Goal: Find specific page/section: Find specific page/section

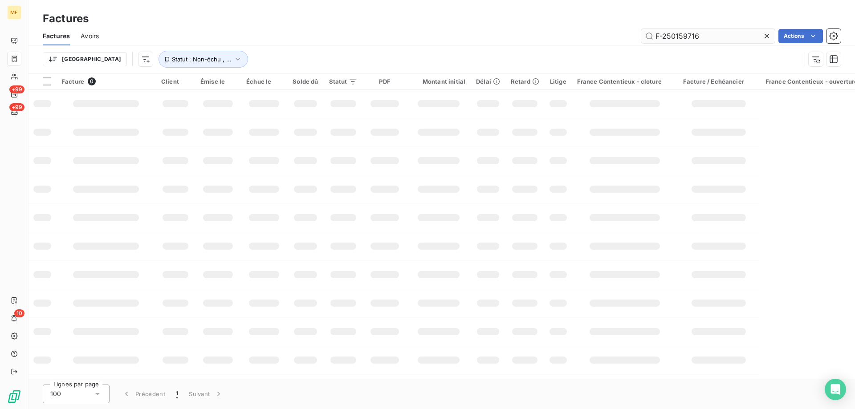
click at [658, 40] on input "F-250159716" at bounding box center [708, 36] width 134 height 14
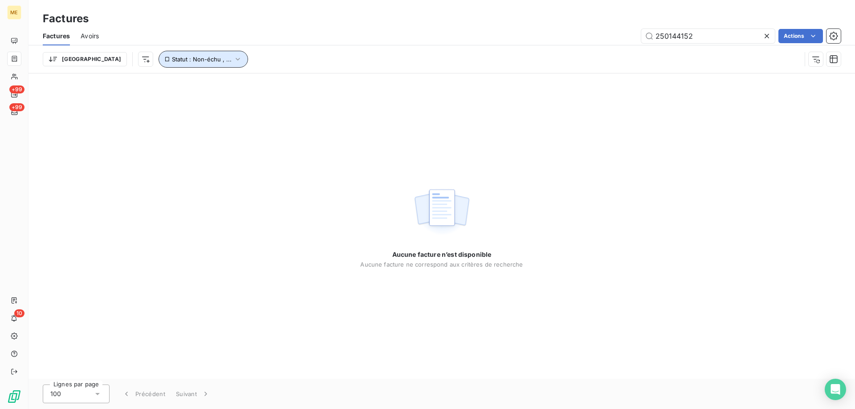
click at [199, 60] on button "Statut : Non-échu , ..." at bounding box center [204, 59] width 90 height 17
click at [394, 57] on div "Trier Statut : Non-échu , ..." at bounding box center [422, 59] width 758 height 17
click at [659, 37] on input "250144152" at bounding box center [708, 36] width 134 height 14
click at [677, 34] on input "f-250144152" at bounding box center [708, 36] width 134 height 14
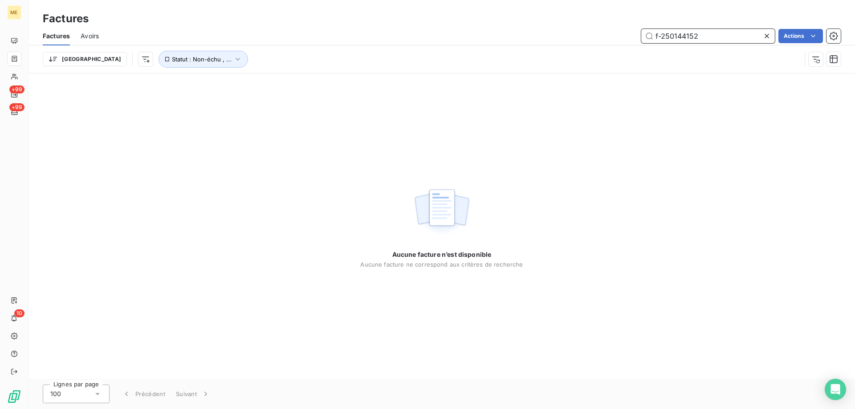
click at [677, 34] on input "f-250144152" at bounding box center [708, 36] width 134 height 14
paste input "GI160300"
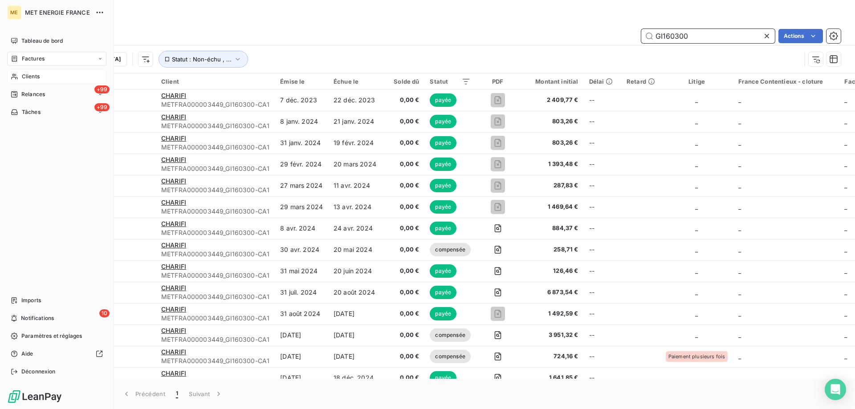
type input "GI160300"
click at [21, 77] on div "Clients" at bounding box center [56, 76] width 99 height 14
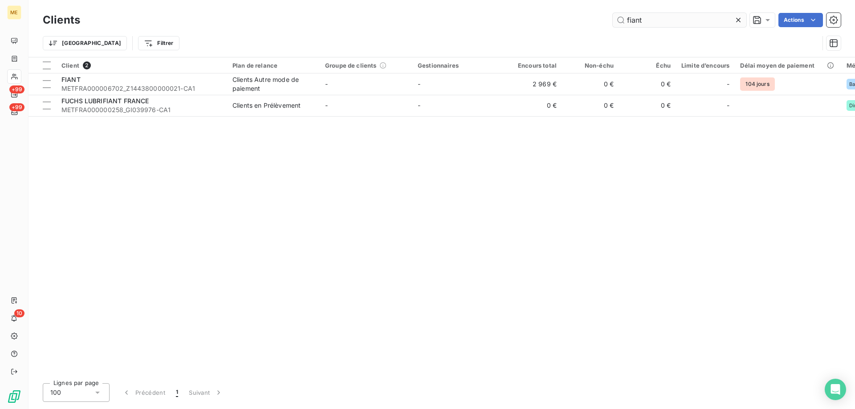
click at [666, 20] on input "fiant" at bounding box center [680, 20] width 134 height 14
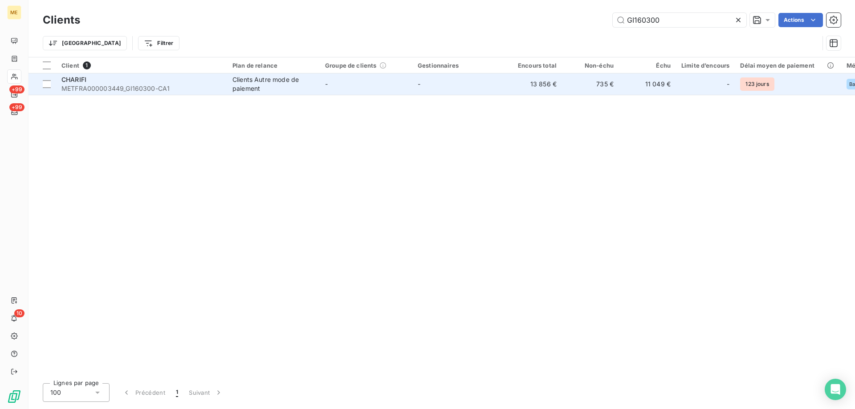
type input "GI160300"
click at [176, 90] on span "METFRA000003449_GI160300-CA1" at bounding box center [141, 88] width 160 height 9
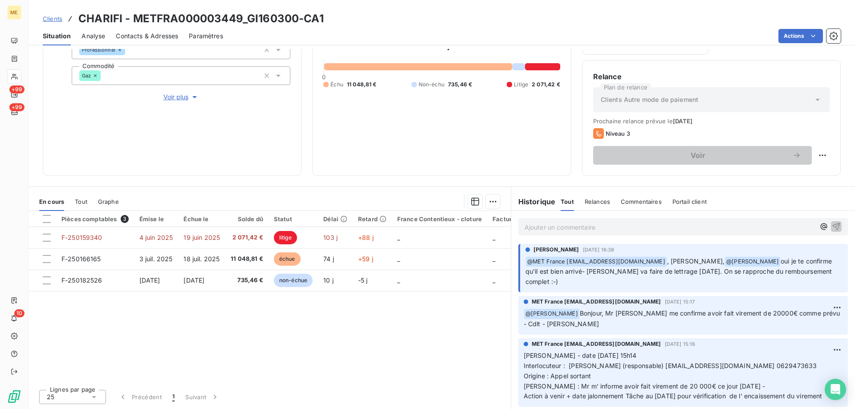
scroll to position [89, 0]
